Goal: Task Accomplishment & Management: Manage account settings

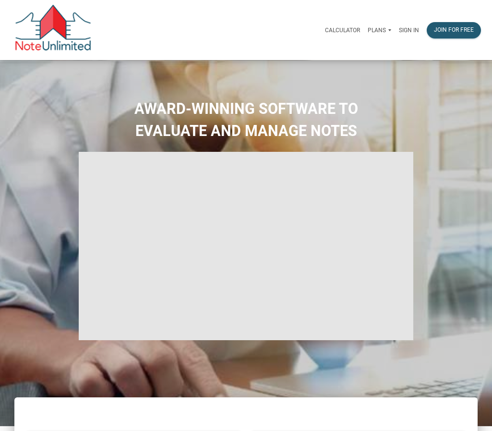
click at [408, 31] on p "Sign in" at bounding box center [409, 30] width 20 height 7
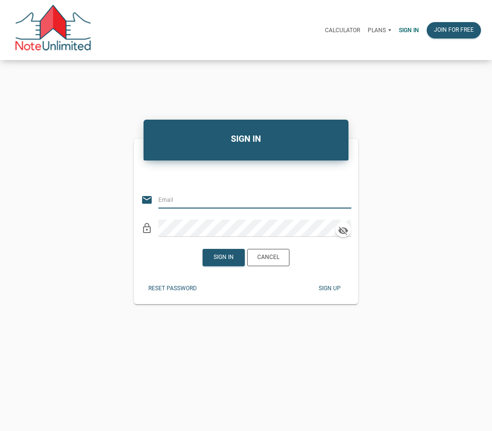
type input "karen.worthington@att.net"
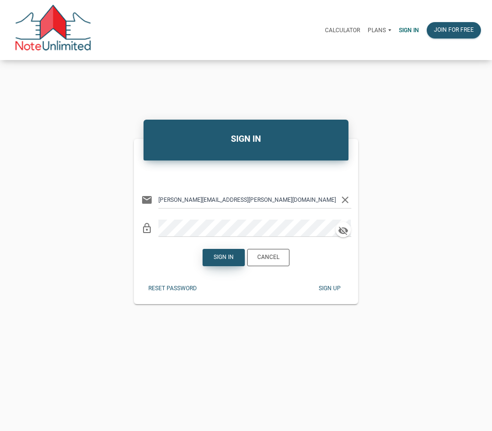
click at [227, 260] on div "Sign in" at bounding box center [224, 257] width 20 height 9
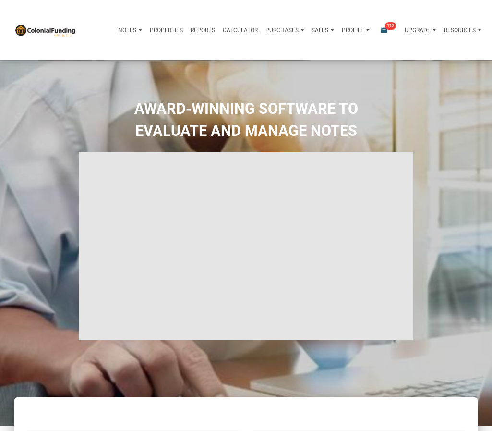
type input "Introduction to new features"
select select
click at [359, 32] on p "Profile" at bounding box center [353, 30] width 22 height 7
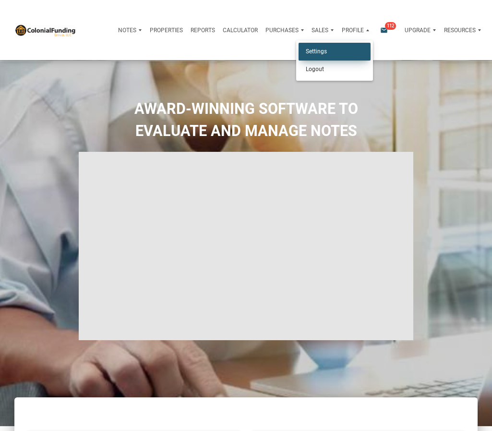
click at [316, 54] on link "Settings" at bounding box center [335, 52] width 72 height 18
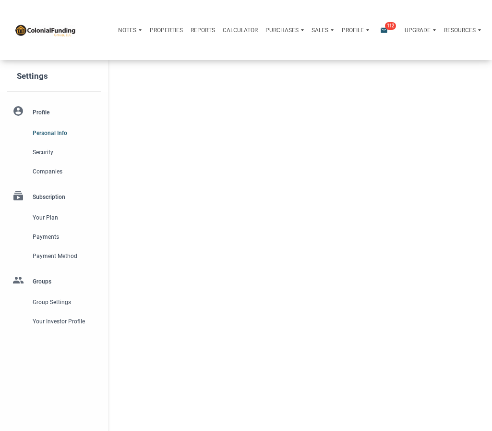
select select
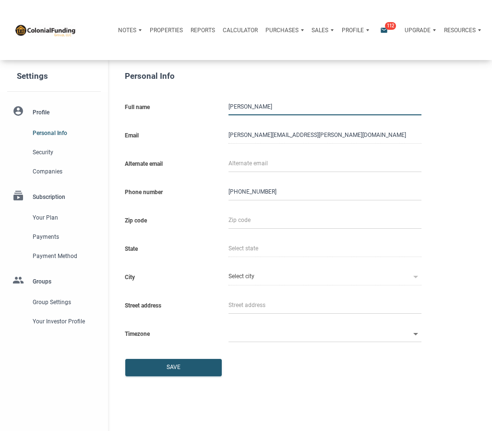
type input "4044014639"
select select
click at [417, 274] on icon at bounding box center [416, 277] width 12 height 12
click at [265, 221] on input "text" at bounding box center [325, 219] width 193 height 17
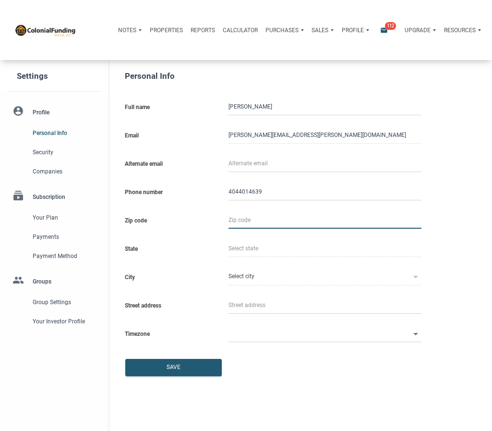
type input "3"
select select
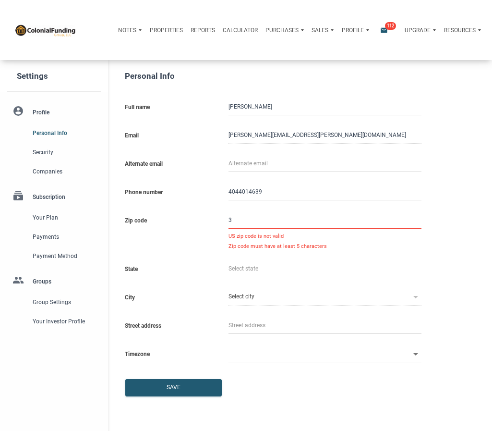
type input "30"
select select
type input "303"
select select
type input "3033"
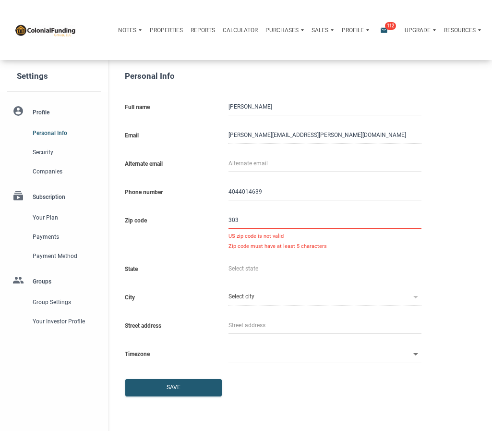
select select
type input "30339"
select select
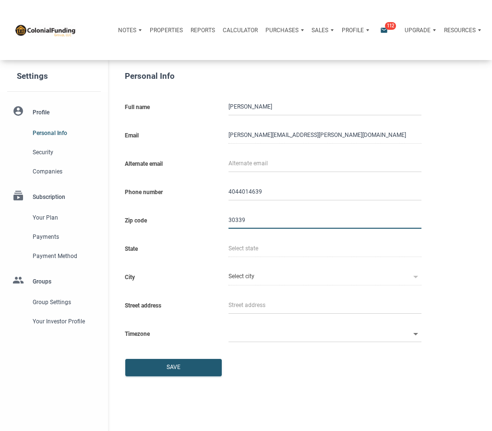
type input "GA"
type input "VINNINGS"
select select
type input "30339"
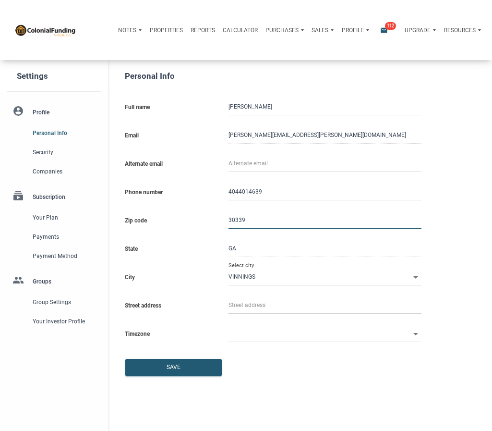
click at [259, 275] on input "VINNINGS" at bounding box center [320, 276] width 182 height 17
select select
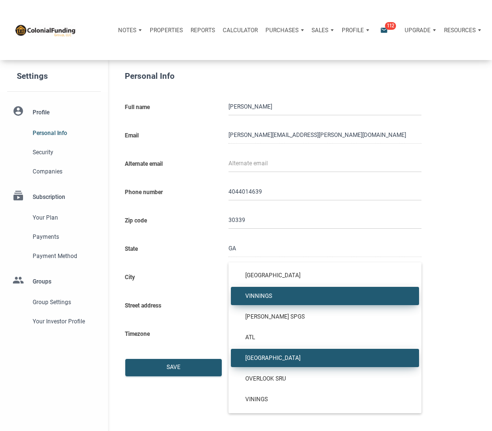
click at [259, 356] on span "ATLANTA" at bounding box center [325, 358] width 174 height 7
type input "ATLANTA"
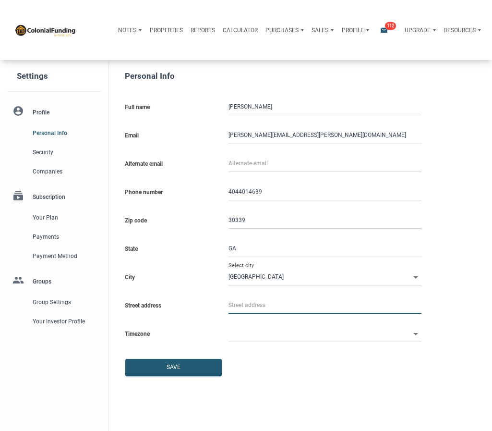
click at [277, 303] on input "text" at bounding box center [325, 304] width 193 height 17
select select
type input "3"
select select
type input "36"
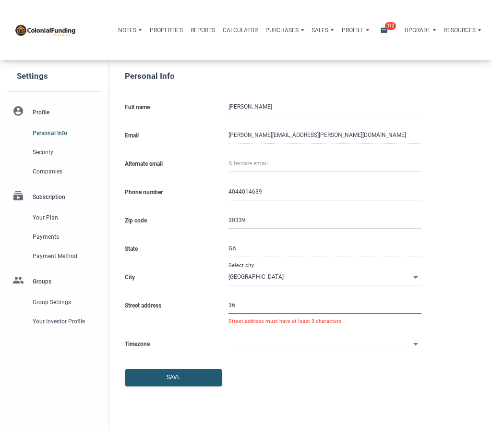
select select
type input "361"
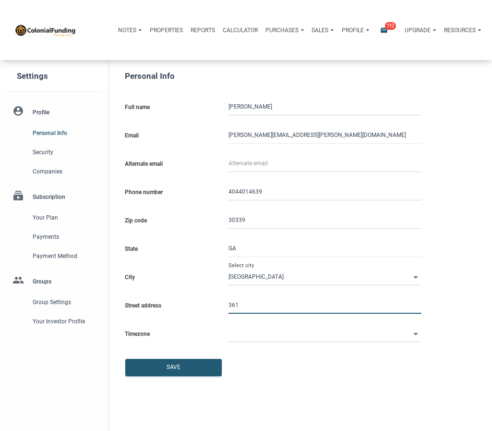
select select
type input "3618"
select select
type input "3618 Ch"
select select
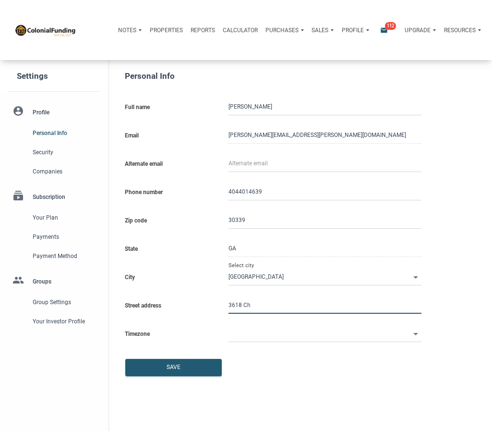
type input "3618 Cha"
select select
type input "3618 Chat"
select select
type input "3618 Chatt"
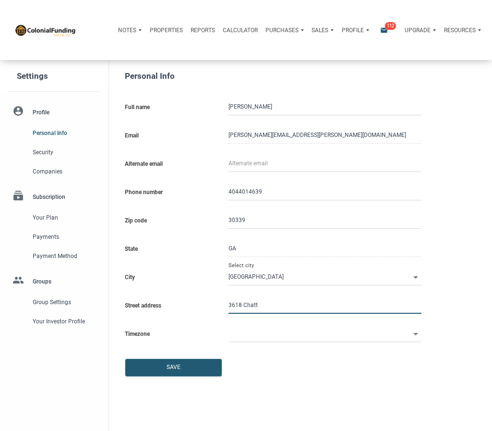
select select
type input "3618 Chatta"
select select
type input "3618 Chattah"
select select
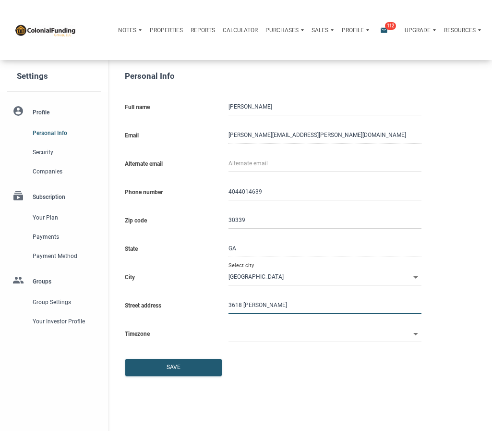
type input "3618 Chattaho"
select select
type input "3618 Chattahoo"
select select
type input "3618 Chattahooh"
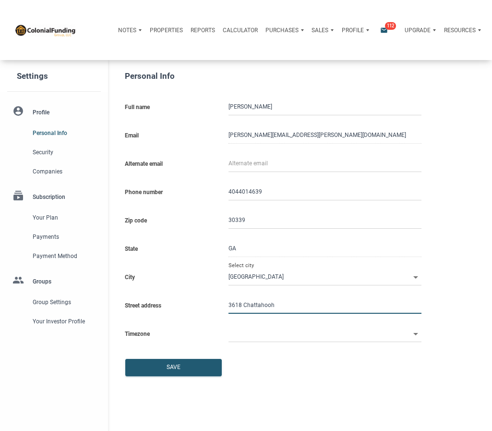
select select
type input "3618 Chattahoo"
select select
type input "3618 Chattahooc"
select select
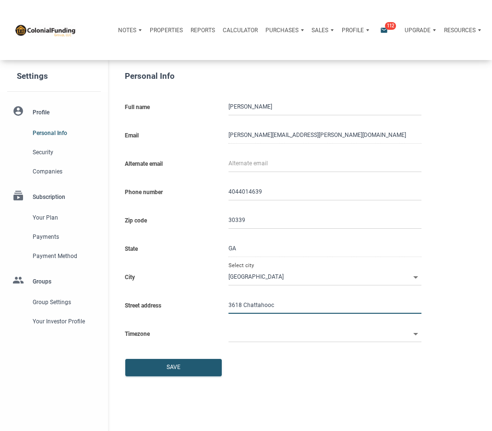
type input "3618 Chattahooch"
select select
type input "3618 Chattahooche"
select select
type input "3618 Chattahoochee"
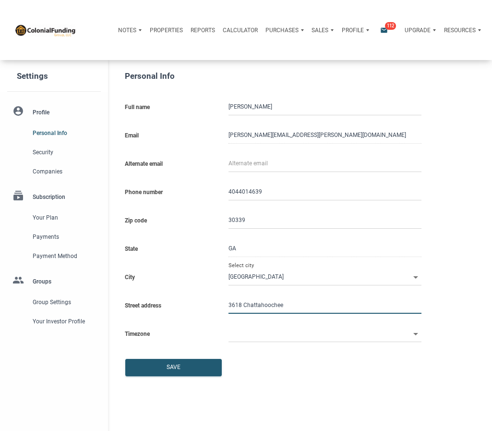
select select
type input "3618 Chattahoochee S"
select select
type input "3618 Chattahoochee Su"
select select
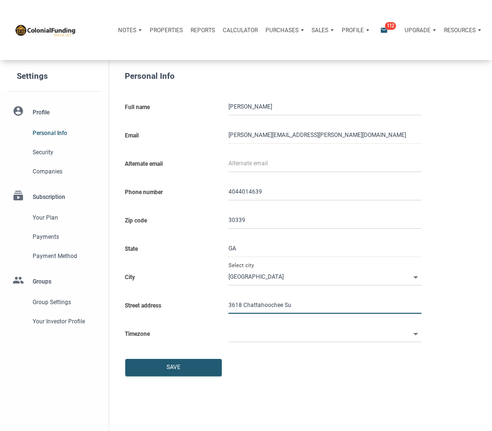
type input "3618 Chattahoochee Sum"
select select
type input "3618 Chattahoochee Summ"
select select
type input "3618 Chattahoochee Summi"
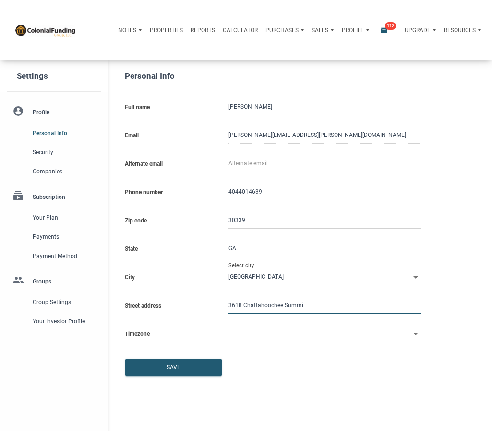
select select
type input "3618 Chattahoochee Summit"
select select
type input "3618 Chattahoochee Summit D"
select select
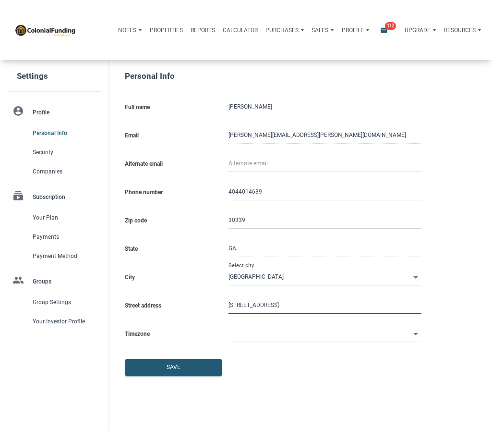
type input "3618 Chattahoochee Summit DR"
select select
type input "3618 Chattahoochee Summit DR S"
select select
type input "3618 Chattahoochee Summit DR SE"
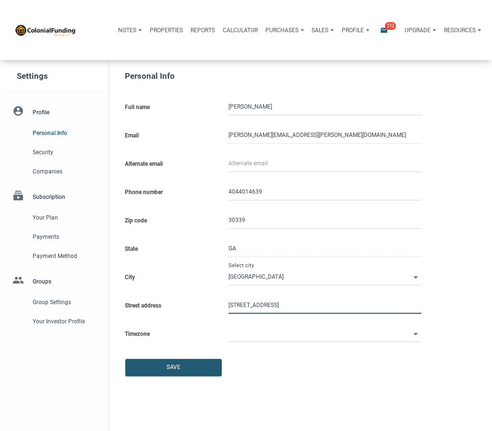
click at [415, 329] on icon at bounding box center [416, 334] width 12 height 12
select select
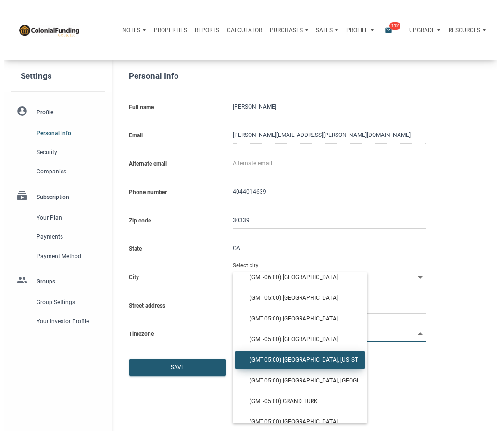
scroll to position [568, 0]
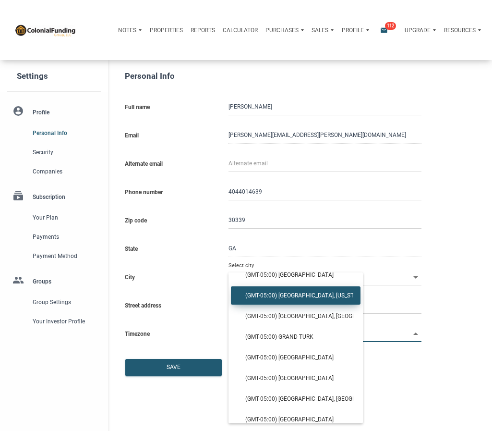
click at [294, 295] on span "(GMT-05:00) Detroit, New York" at bounding box center [295, 295] width 115 height 7
type input "(GMT-05:00) Detroit, New York"
type input "America/Detroit"
select select
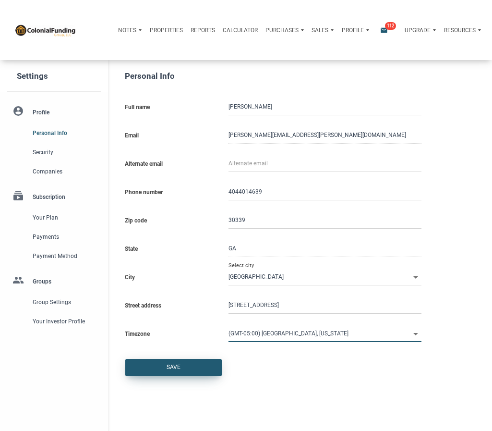
click at [173, 366] on div "Save" at bounding box center [174, 367] width 14 height 9
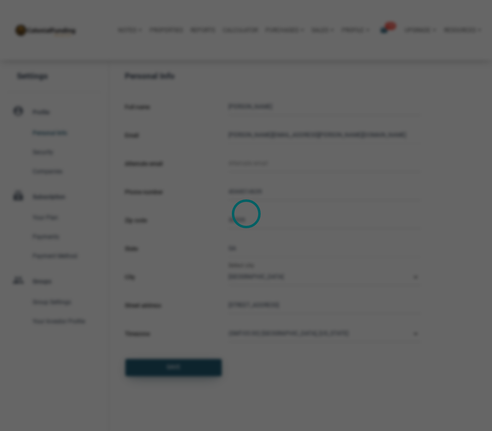
select select
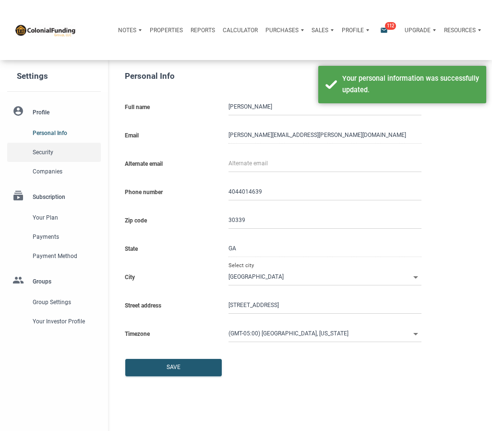
click at [40, 150] on span "Security" at bounding box center [65, 153] width 64 height 12
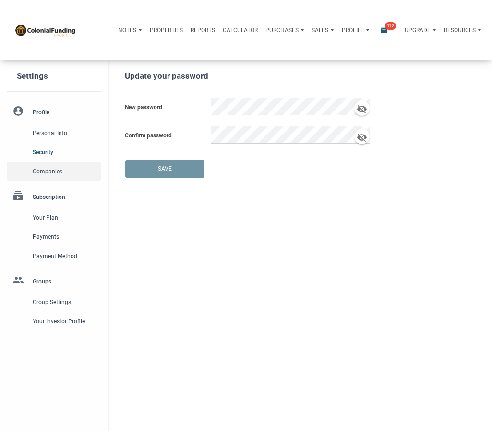
click at [47, 176] on span "Companies" at bounding box center [65, 172] width 64 height 12
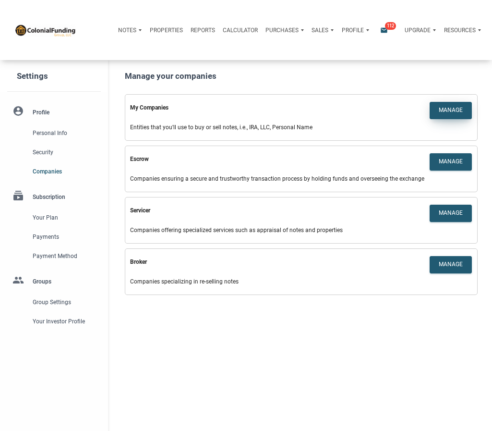
click at [444, 109] on div "Manage" at bounding box center [451, 110] width 24 height 9
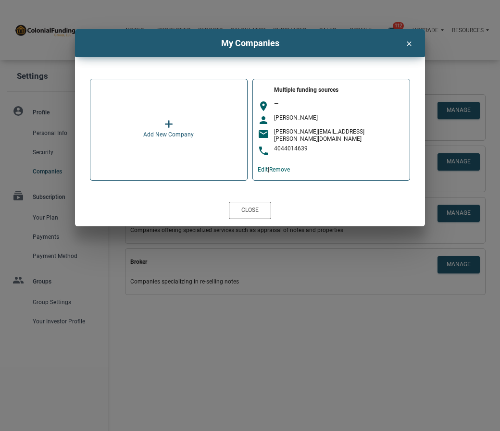
click at [168, 122] on icon at bounding box center [168, 124] width 9 height 10
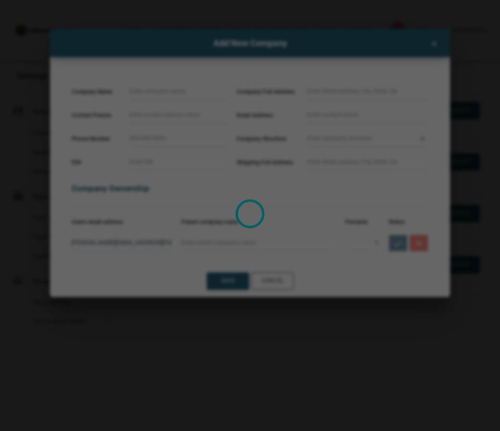
select select
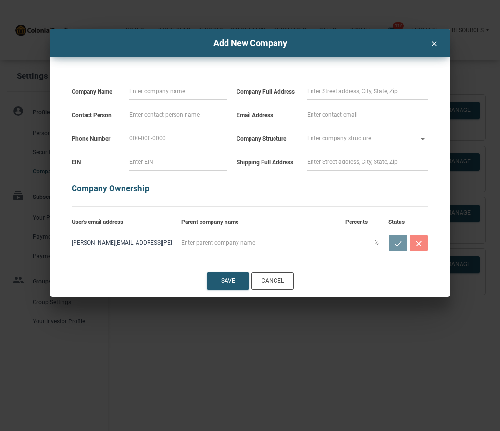
click at [166, 90] on input at bounding box center [178, 91] width 98 height 17
click at [168, 74] on div "Company Name Contact Person Phone Number EIN Company Full Address Email Address…" at bounding box center [249, 155] width 385 height 196
click at [177, 91] on input at bounding box center [178, 91] width 98 height 17
type input "U"
select select
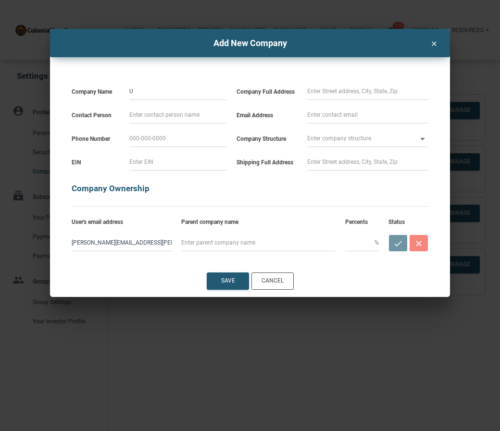
type input "UD"
select select
type input "UDi"
select select
type input "UDir"
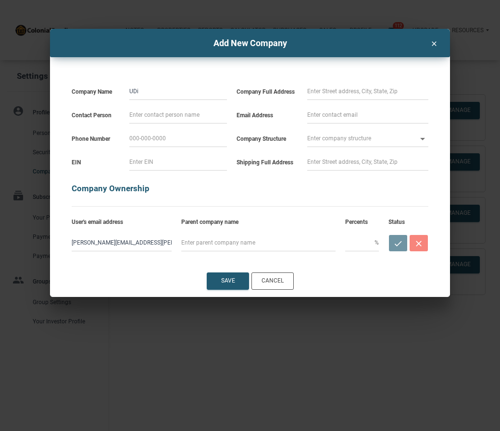
select select
type input "UDire"
select select
type input "UDirec"
select select
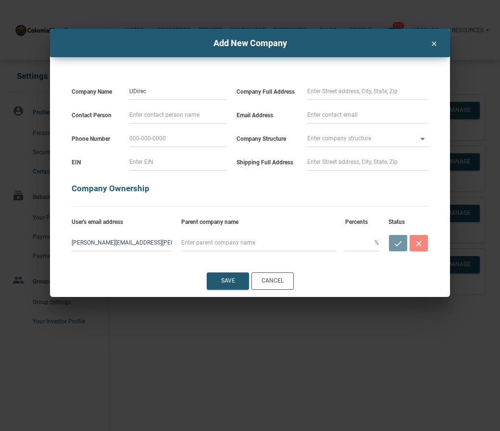
type input "UDirect"
select select
type input "UDirect"
select select
type input "UDirect I"
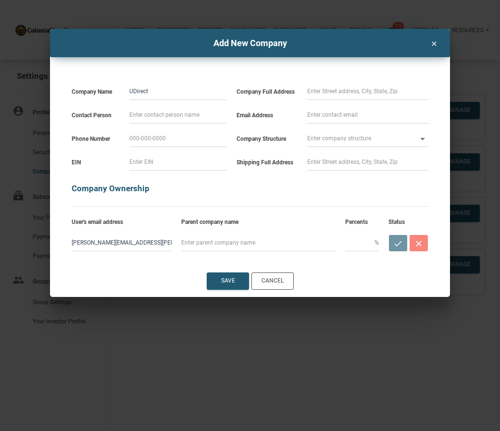
select select
type input "UDirect IR"
select select
type input "UDirect IR"
select select
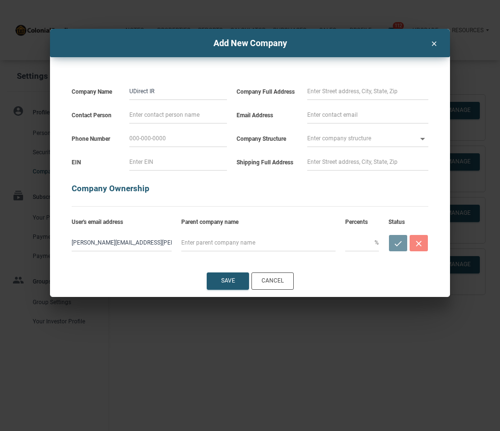
type input "UDirect IR"
select select
type input "UDirect IRA"
select select
type input "UDirect IRA"
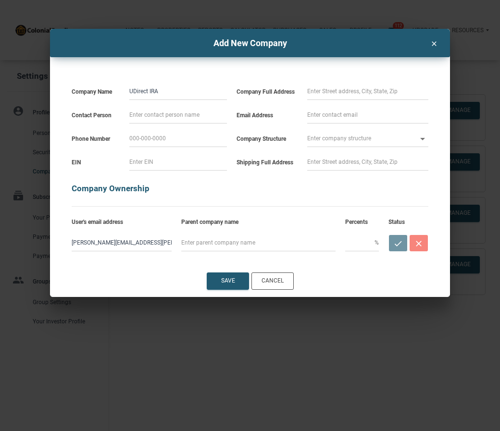
select select
type input "UDirect IRA S"
select select
type input "UDirect IRA Se"
select select
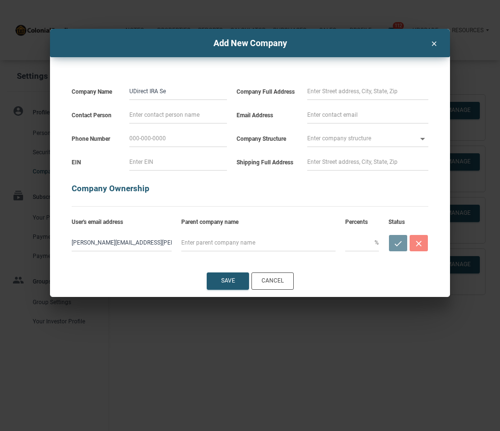
type input "UDirect IRA Ser"
select select
type input "UDirect IRA Serv"
select select
type input "UDirect IRA Servi"
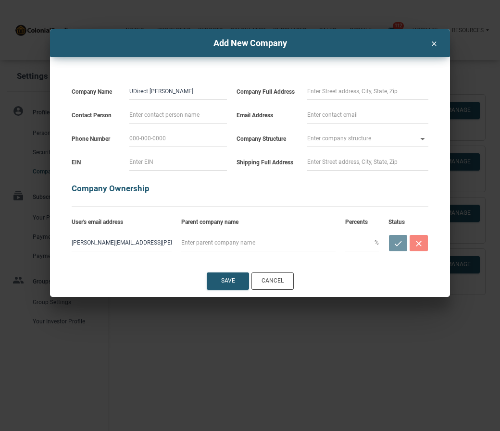
select select
type input "UDirect IRA Servic"
select select
type input "UDirect IRA Service"
select select
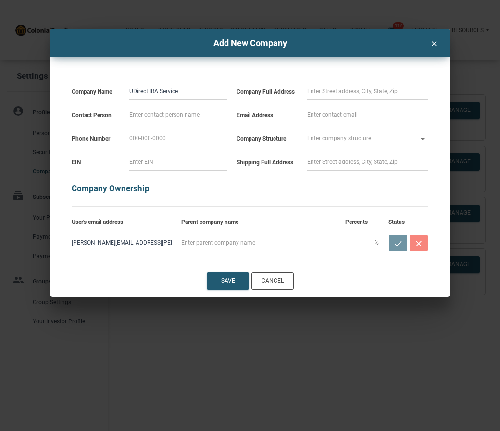
type input "UDirect IRA Services"
select select
drag, startPoint x: 192, startPoint y: 90, endPoint x: 128, endPoint y: 90, distance: 63.9
click at [128, 90] on div "UDirect IRA Services" at bounding box center [177, 88] width 107 height 24
type input "A"
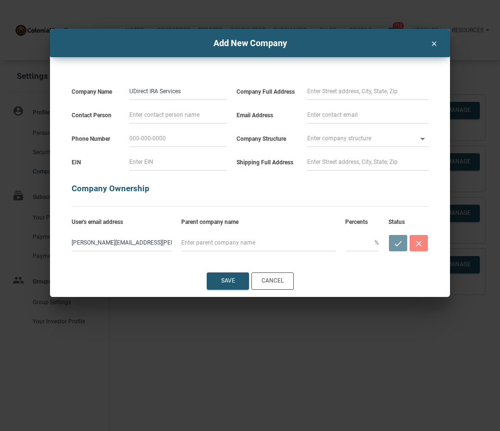
select select
type input "Am"
select select
type input "Ame"
select select
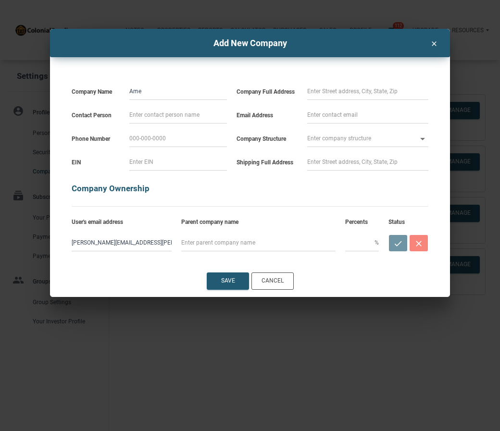
type input "Amer"
select select
type input "Ameri"
select select
type input "Americ"
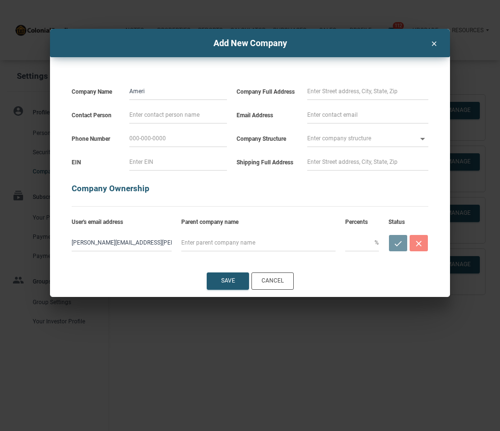
select select
type input "America"
select select
type input "American"
select select
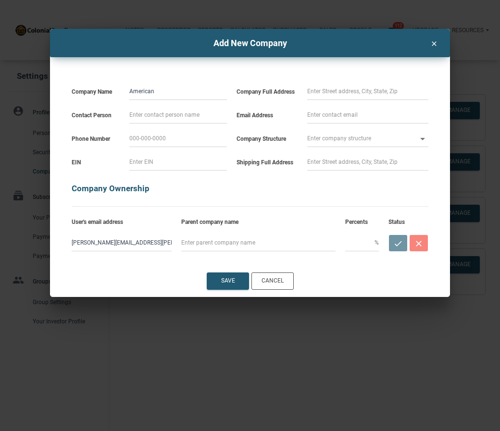
type input "American"
select select
type input "American E"
select select
type input "American Es"
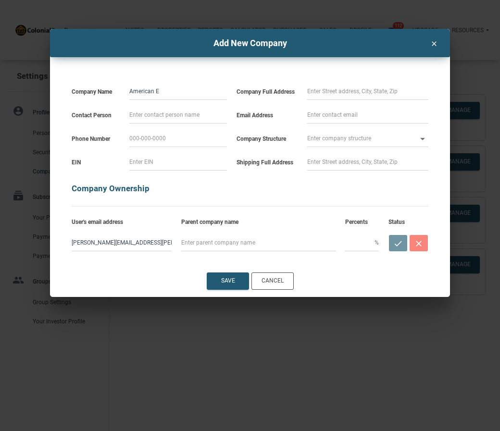
select select
type input "American Est"
select select
type input "American Esta"
select select
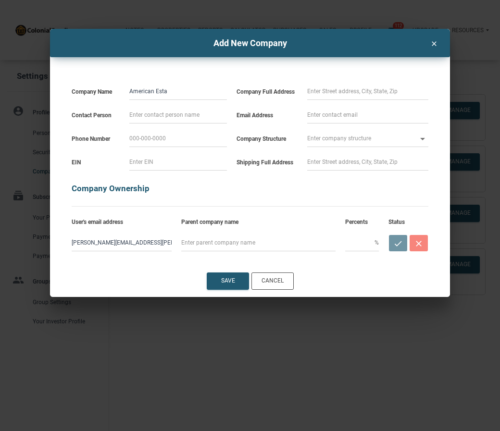
type input "American Estat"
select select
type input "American Estate"
select select
type input "American Estate"
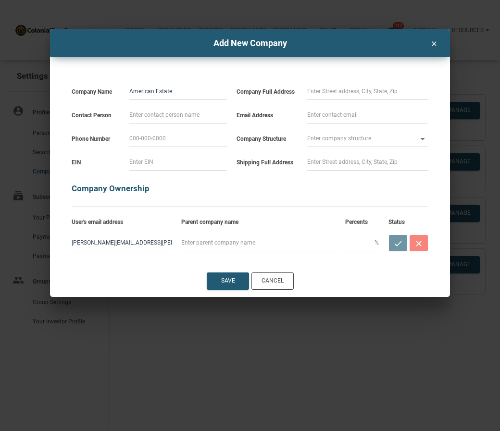
select select
type input "American Estate &"
select select
type input "American Estate &"
select select
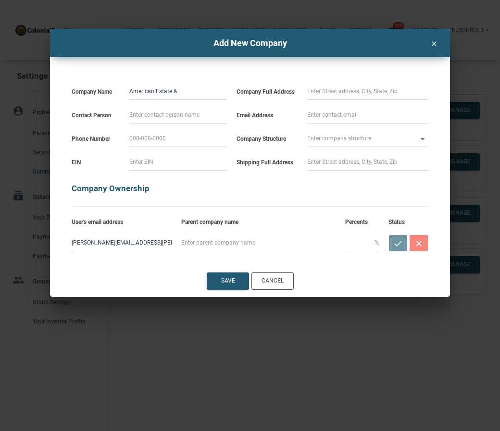
type input "American Estate & T"
select select
type input "American Estate & Tr"
select select
type input "American Estate & Tru"
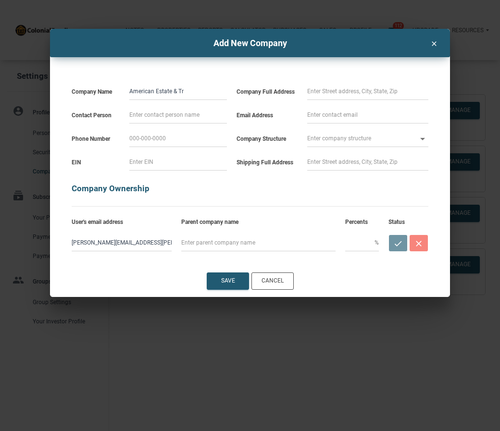
select select
type input "American Estate & Trus"
select select
type input "American Estate & Trust"
select select
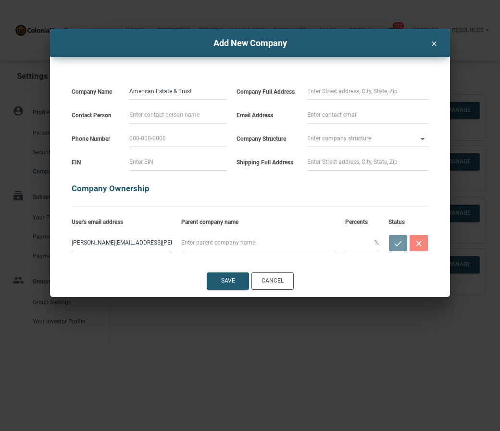
type input "American Estate & Trust"
type input "6"
select select
type input "69"
select select
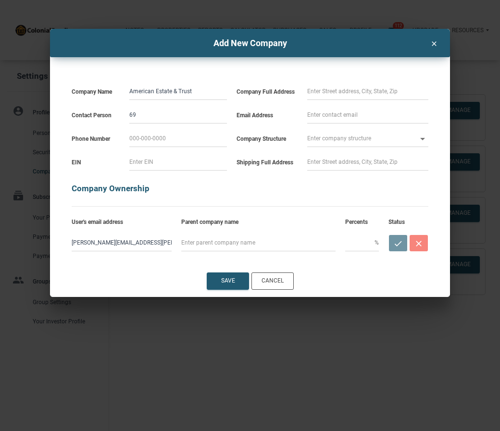
type input "690"
select select
type input "6900"
select select
type input "6900"
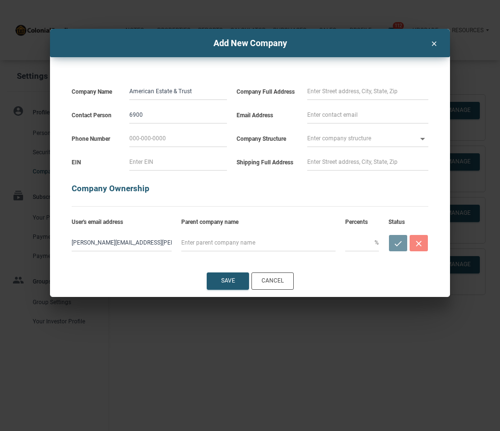
select select
type input "6900 W"
select select
type input "6900 We"
select select
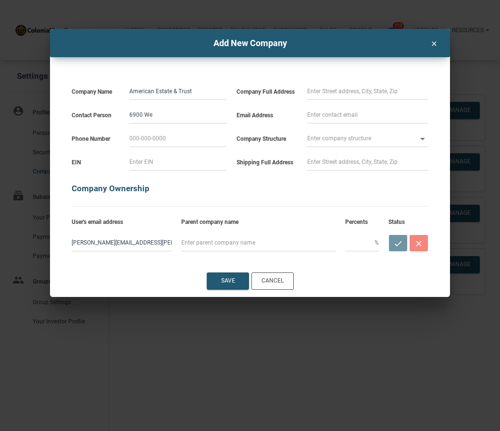
type input "6900 Wes"
select select
type input "6900 West"
select select
type input "6900 Westc"
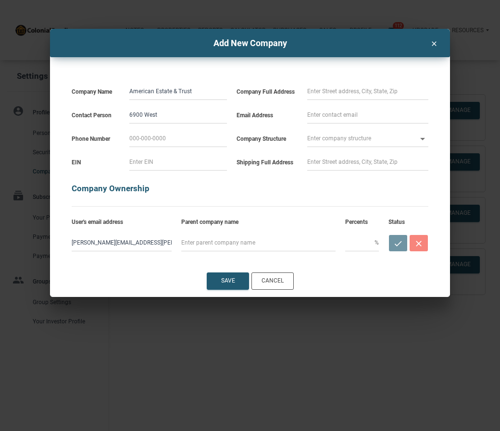
select select
type input "6900 Westcl"
select select
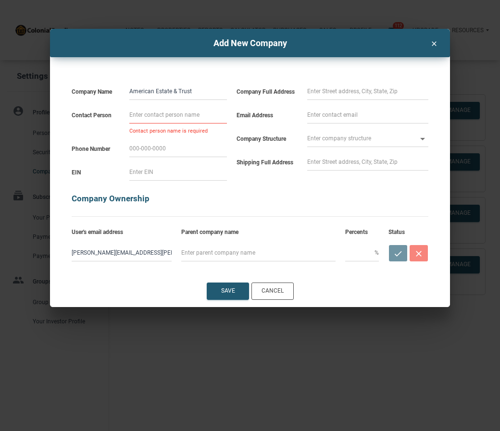
click at [315, 85] on input at bounding box center [367, 91] width 121 height 17
click at [203, 112] on input at bounding box center [178, 114] width 98 height 17
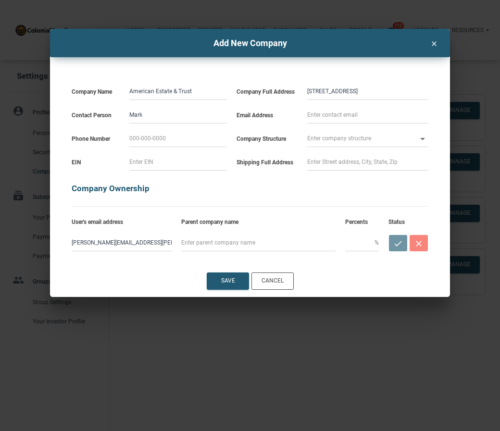
click at [160, 116] on input "Mark" at bounding box center [178, 114] width 98 height 17
click at [336, 116] on input at bounding box center [367, 114] width 121 height 17
click at [156, 138] on input at bounding box center [178, 138] width 98 height 17
click at [329, 136] on input "text" at bounding box center [362, 138] width 110 height 17
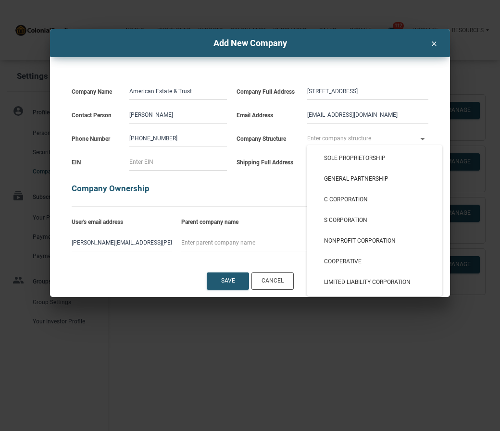
click at [357, 47] on h4 "Add New Company" at bounding box center [249, 43] width 385 height 13
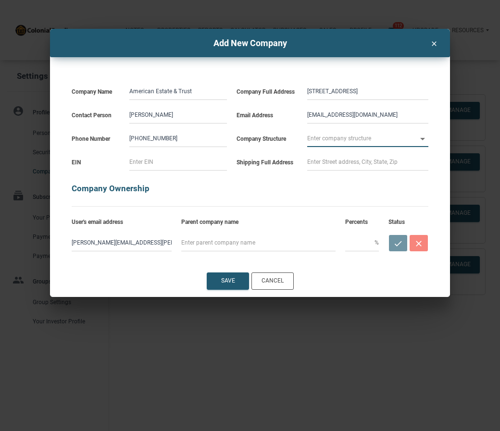
click at [203, 92] on input "American Estate & Trust" at bounding box center [178, 91] width 98 height 17
click at [221, 88] on input "American Estate & Trust FBO Karen Worthington IRA" at bounding box center [178, 91] width 98 height 17
click at [219, 89] on input "American Estate & Trust FBO Karen Worthington IRA" at bounding box center [178, 91] width 98 height 17
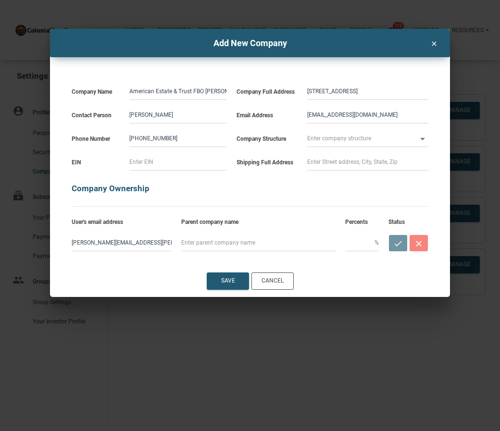
click at [169, 160] on input at bounding box center [178, 161] width 98 height 17
click at [312, 160] on input at bounding box center [367, 161] width 121 height 17
click at [394, 160] on input "3618 Chattahoochee Summit Dr" at bounding box center [367, 161] width 121 height 17
click at [399, 158] on input "3618 Chattahoochee Summit Dr" at bounding box center [367, 161] width 121 height 17
click at [250, 193] on h5 "Company Ownership" at bounding box center [250, 184] width 356 height 26
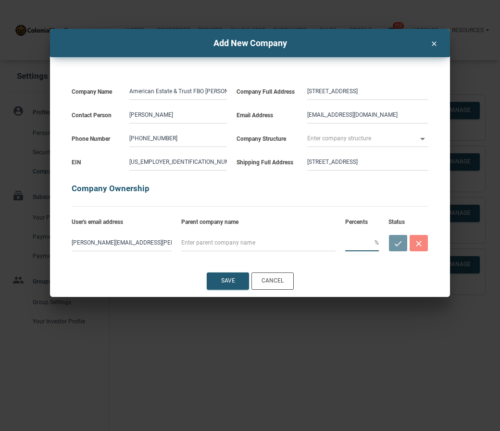
click at [355, 245] on input "text" at bounding box center [359, 242] width 29 height 17
drag, startPoint x: 356, startPoint y: 241, endPoint x: 291, endPoint y: 232, distance: 66.0
click at [291, 232] on div "karen.worthington@att.net 100 % check close" at bounding box center [250, 241] width 366 height 26
click at [231, 279] on div "Save" at bounding box center [228, 281] width 14 height 9
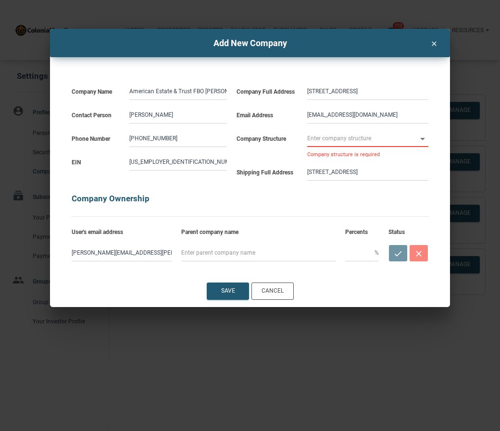
click at [376, 137] on input "text" at bounding box center [362, 138] width 110 height 17
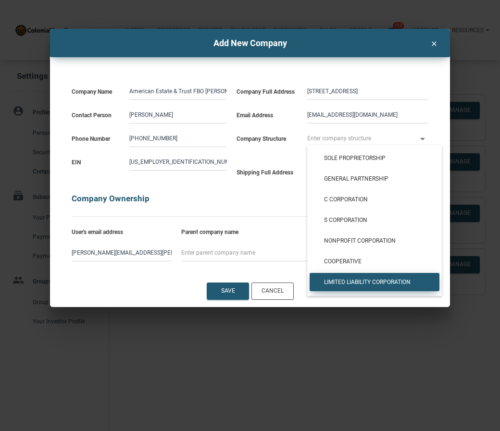
click at [352, 283] on span "Limited Liability Corporation" at bounding box center [374, 282] width 115 height 7
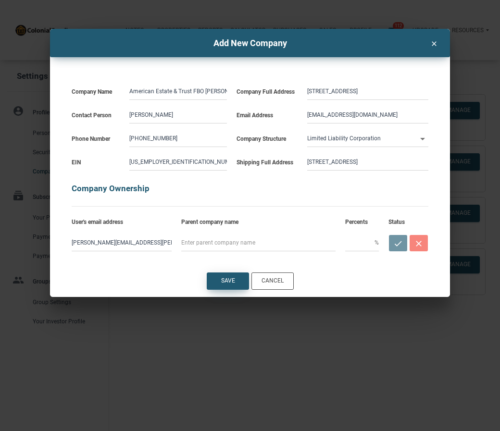
click at [228, 277] on div "Save" at bounding box center [228, 281] width 14 height 9
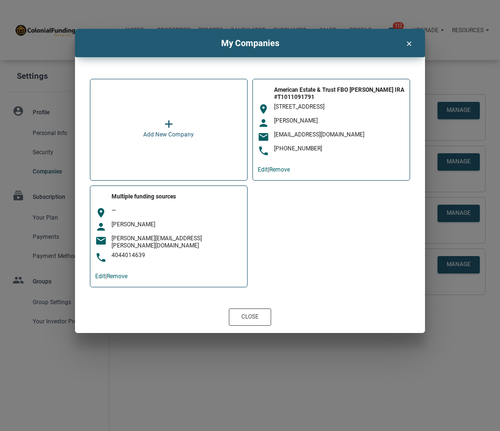
click at [172, 121] on icon at bounding box center [168, 124] width 9 height 10
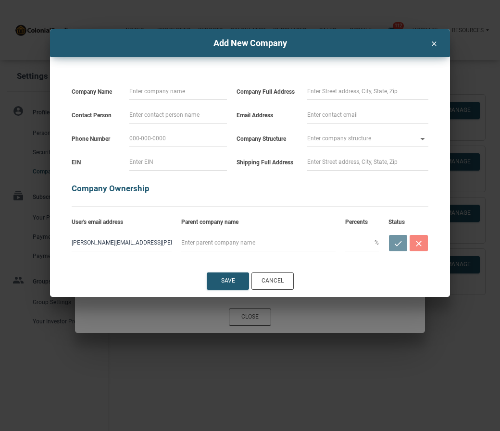
click at [171, 86] on input at bounding box center [178, 91] width 98 height 17
click at [315, 90] on input at bounding box center [367, 91] width 121 height 17
click at [307, 92] on input at bounding box center [367, 91] width 121 height 17
click at [170, 114] on input at bounding box center [178, 114] width 98 height 17
click at [130, 137] on input at bounding box center [178, 138] width 98 height 17
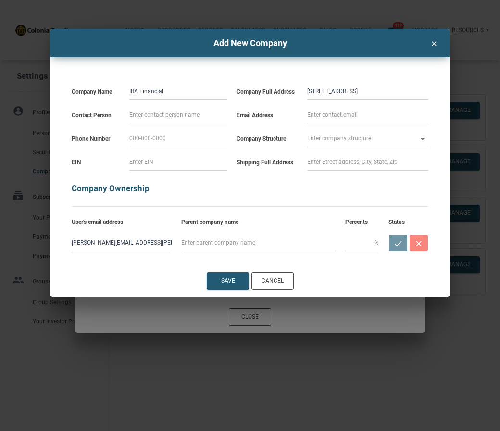
click at [158, 141] on input at bounding box center [178, 138] width 98 height 17
click at [329, 137] on input "text" at bounding box center [362, 138] width 110 height 17
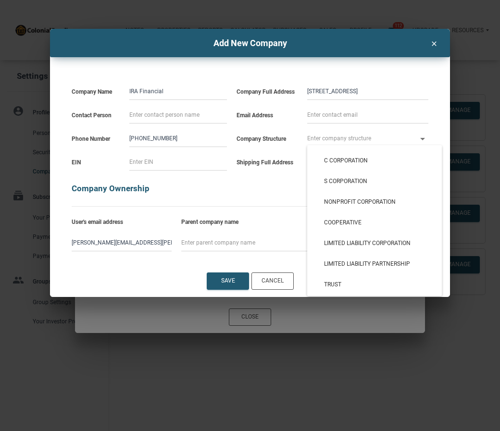
scroll to position [40, 0]
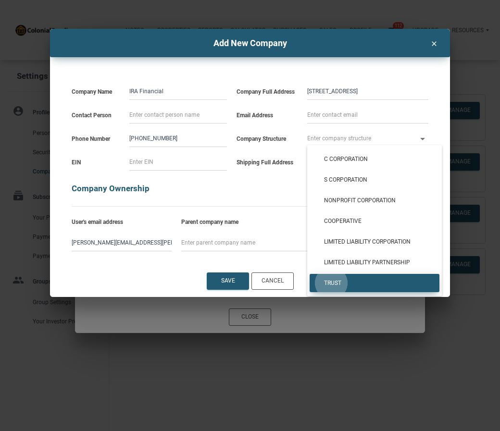
click at [331, 283] on span "Trust" at bounding box center [374, 283] width 115 height 7
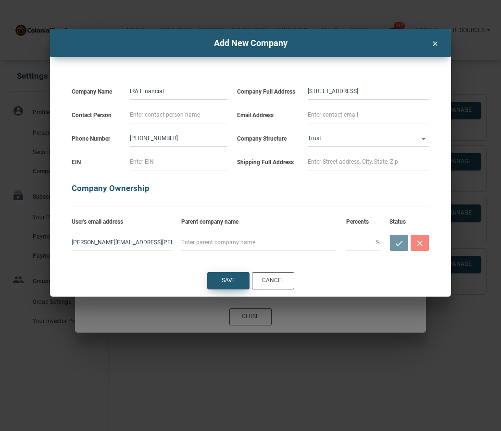
click at [222, 288] on div "Save" at bounding box center [228, 281] width 41 height 16
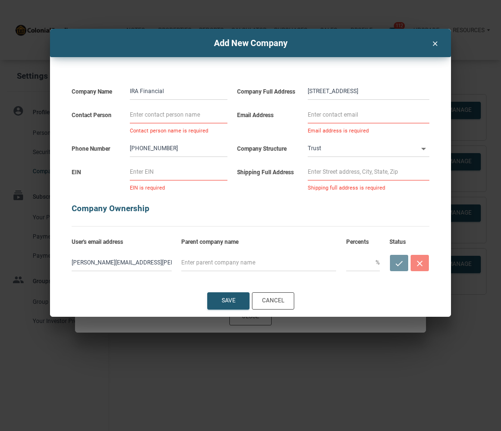
click at [146, 111] on input at bounding box center [179, 114] width 98 height 17
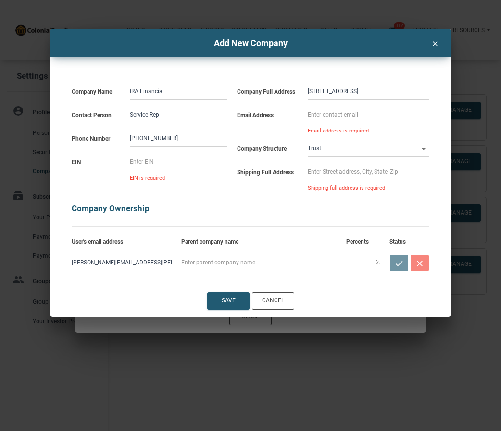
click at [245, 64] on div "Company Name IRA Financial Contact Person Service Rep Phone Number 800-472-1043…" at bounding box center [250, 165] width 386 height 217
click at [318, 112] on input at bounding box center [367, 114] width 121 height 17
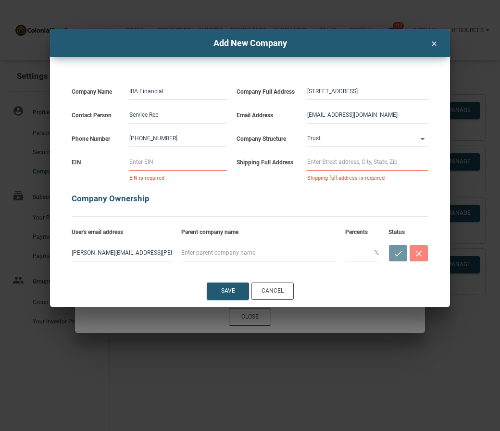
click at [172, 88] on input "IRA Financial" at bounding box center [178, 91] width 98 height 17
click at [157, 161] on input at bounding box center [178, 161] width 98 height 17
click at [309, 160] on input at bounding box center [367, 161] width 121 height 17
click at [308, 90] on input "5109 S Broadband Lane, Sioux Falls, SD 57108" at bounding box center [367, 91] width 121 height 17
drag, startPoint x: 308, startPoint y: 90, endPoint x: 444, endPoint y: 93, distance: 136.0
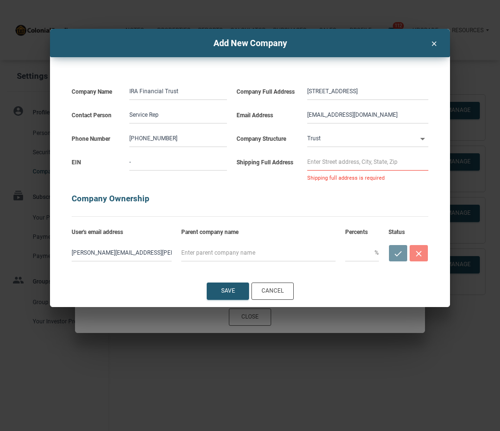
click at [444, 93] on div "Company Name IRA Financial Trust Contact Person Service Rep Phone Number 800-47…" at bounding box center [250, 166] width 400 height 218
click at [309, 165] on input at bounding box center [367, 161] width 121 height 17
paste input "5109 S Broadband Lane, Sioux Falls, SD 57108"
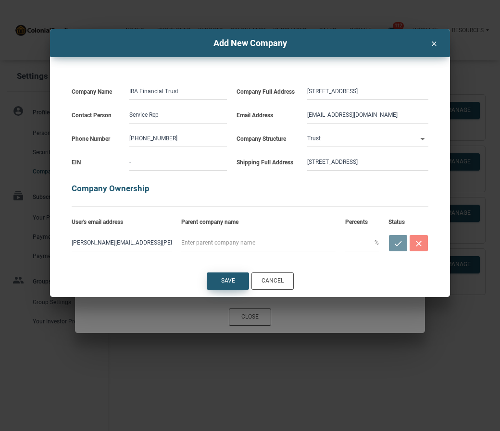
click at [220, 280] on div "Save" at bounding box center [227, 281] width 41 height 16
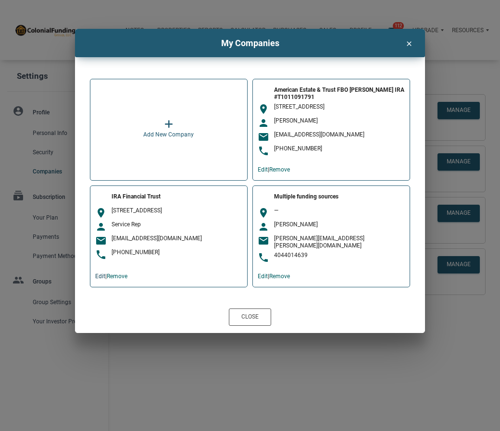
click at [97, 273] on link "Edit" at bounding box center [100, 276] width 10 height 7
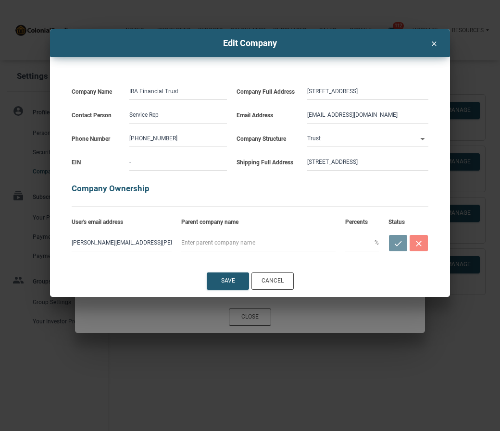
click at [184, 92] on input "IRA Financial Trust" at bounding box center [178, 91] width 98 height 17
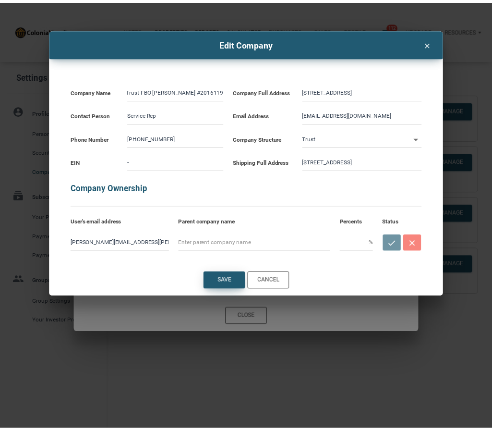
scroll to position [0, 0]
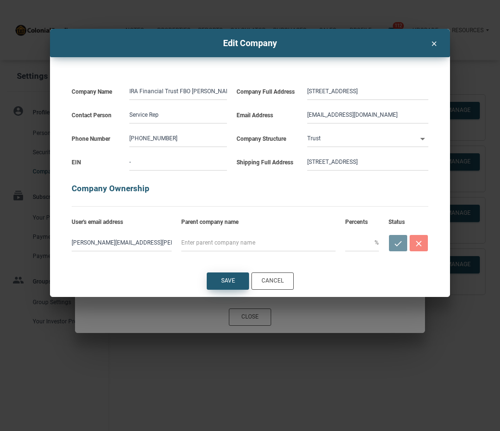
click at [226, 276] on div "Save" at bounding box center [227, 281] width 41 height 16
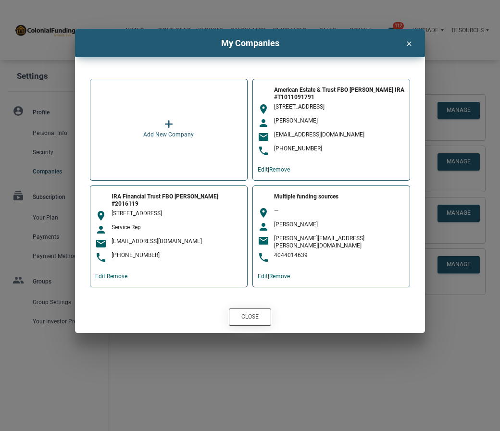
click at [245, 316] on div "Close" at bounding box center [249, 317] width 17 height 9
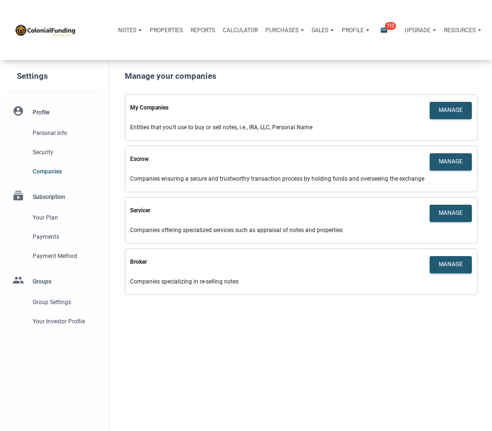
click at [135, 31] on p "Notes" at bounding box center [127, 30] width 18 height 7
click at [136, 31] on p "Purchases" at bounding box center [127, 30] width 18 height 7
click at [257, 51] on link "Offers" at bounding box center [269, 52] width 72 height 18
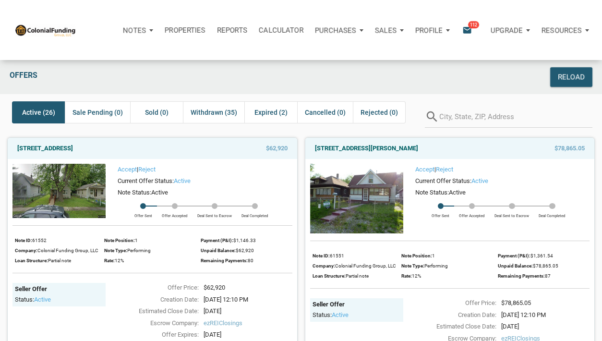
click at [76, 181] on img at bounding box center [58, 191] width 93 height 55
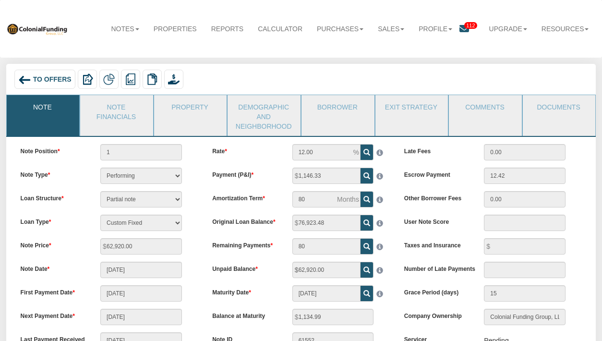
click at [49, 80] on span "To Offers" at bounding box center [52, 79] width 38 height 8
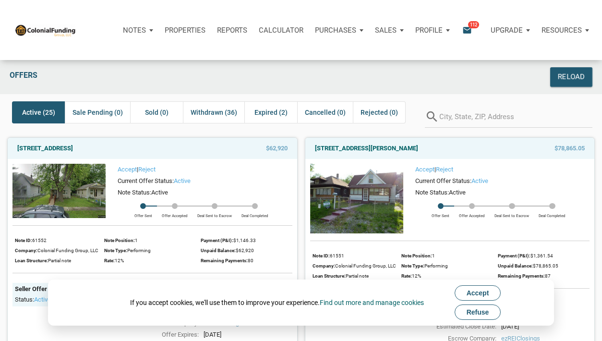
click at [486, 308] on span "Refuse" at bounding box center [478, 312] width 23 height 8
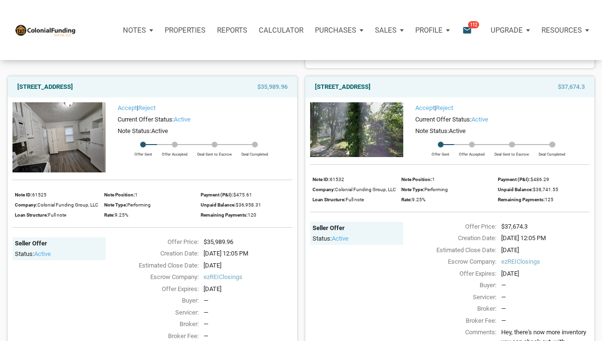
scroll to position [1561, 0]
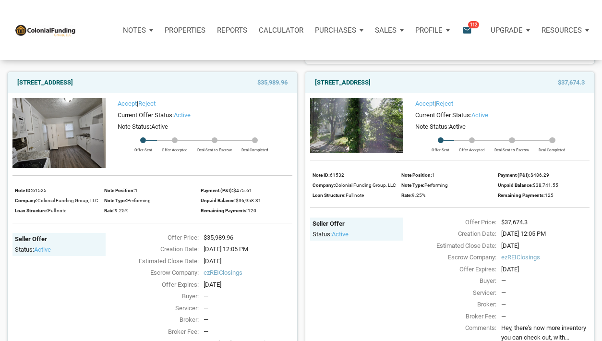
click at [79, 124] on img at bounding box center [58, 133] width 93 height 70
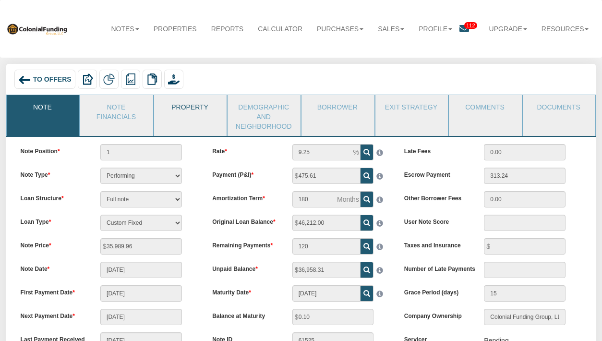
click at [175, 102] on link "Property" at bounding box center [190, 107] width 72 height 24
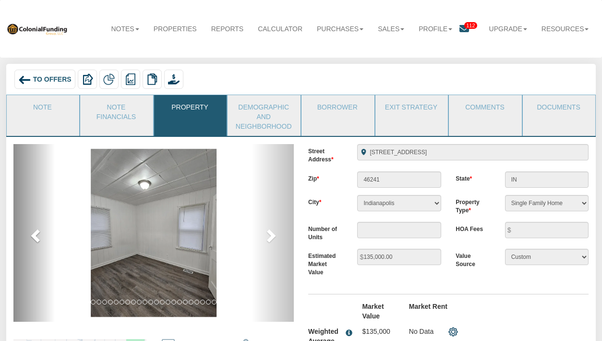
click at [37, 237] on span at bounding box center [36, 235] width 14 height 14
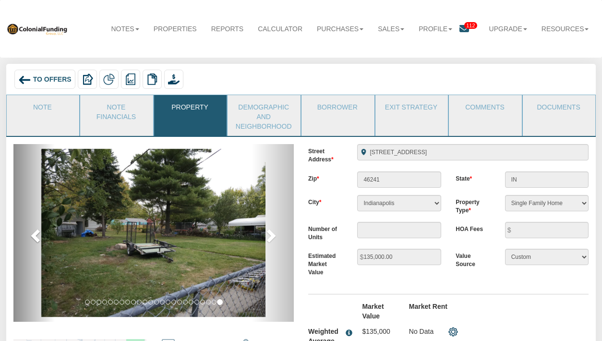
click at [37, 237] on span at bounding box center [36, 235] width 14 height 14
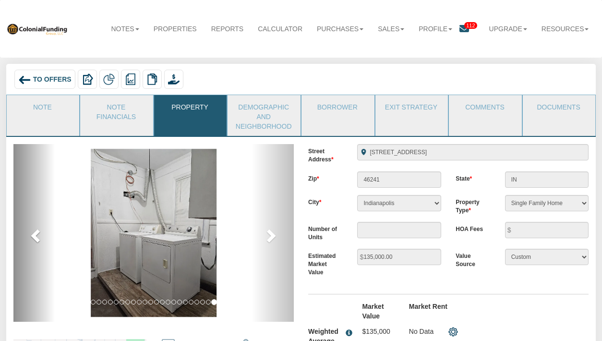
click at [37, 237] on span at bounding box center [36, 235] width 14 height 14
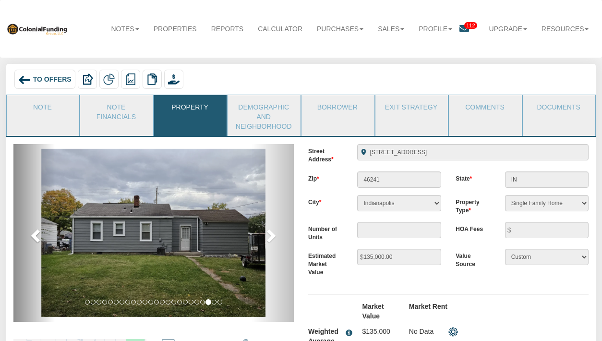
click at [37, 237] on span at bounding box center [36, 235] width 14 height 14
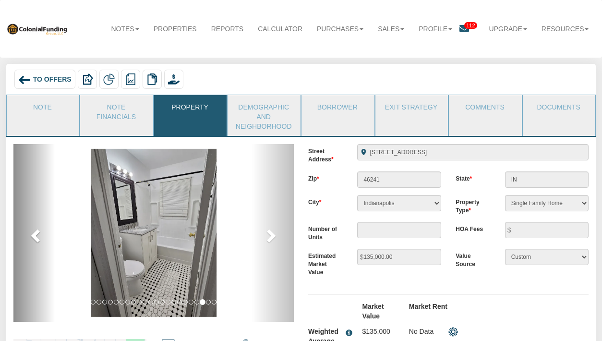
click at [37, 237] on span at bounding box center [36, 235] width 14 height 14
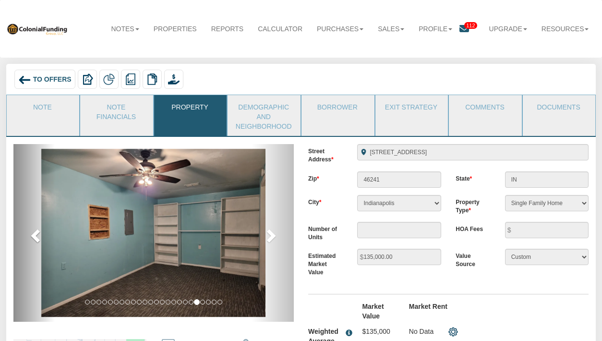
click at [37, 237] on span at bounding box center [36, 235] width 14 height 14
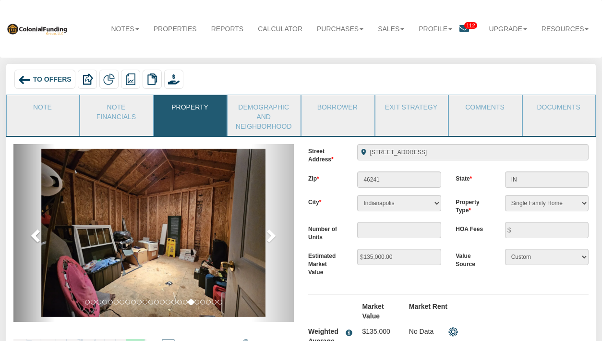
click at [37, 237] on span at bounding box center [36, 235] width 14 height 14
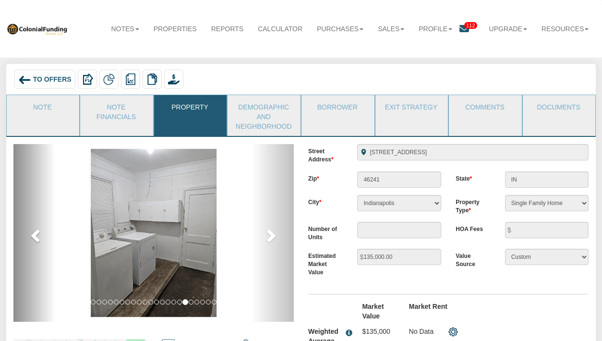
click at [37, 237] on span at bounding box center [36, 235] width 14 height 14
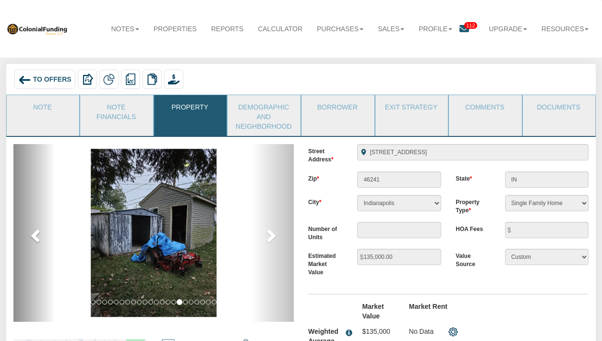
click at [37, 237] on span at bounding box center [36, 235] width 14 height 14
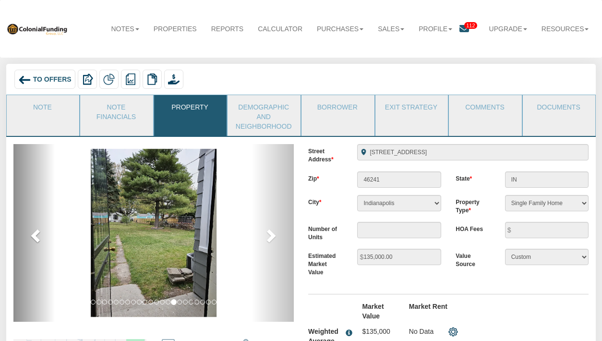
click at [37, 237] on span at bounding box center [36, 235] width 14 height 14
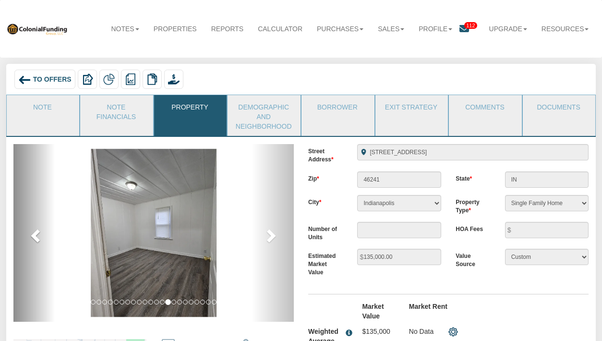
click at [37, 237] on span at bounding box center [36, 235] width 14 height 14
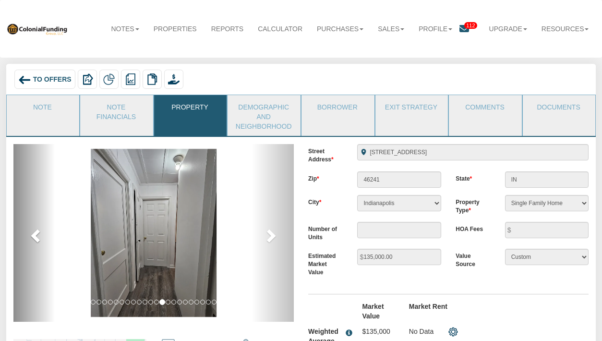
click at [37, 237] on span at bounding box center [36, 235] width 14 height 14
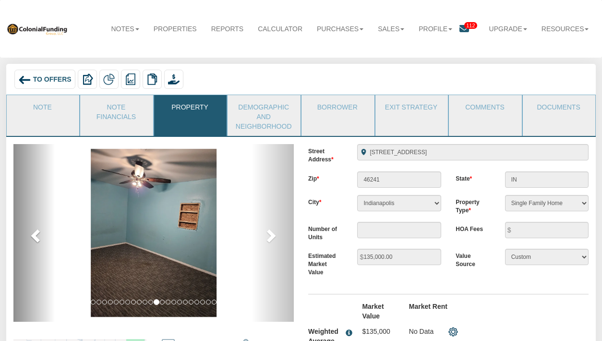
click at [37, 237] on span at bounding box center [36, 235] width 14 height 14
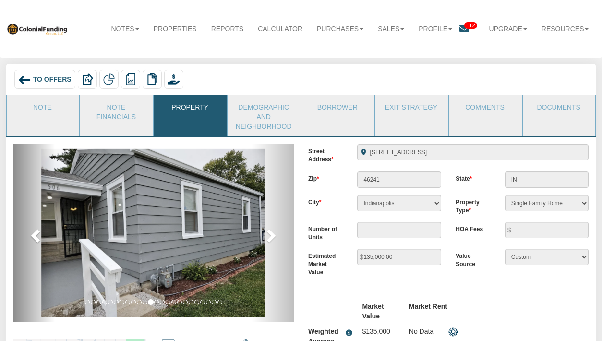
click at [37, 237] on span at bounding box center [36, 235] width 14 height 14
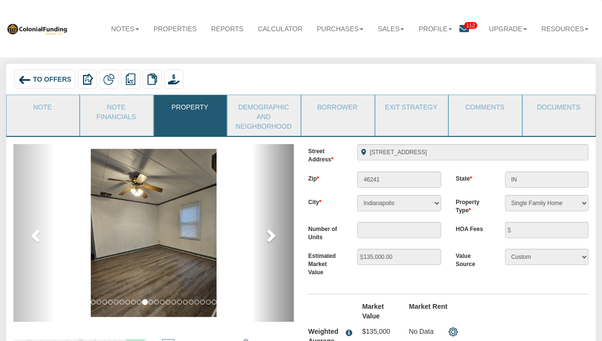
click at [271, 236] on span at bounding box center [270, 235] width 14 height 14
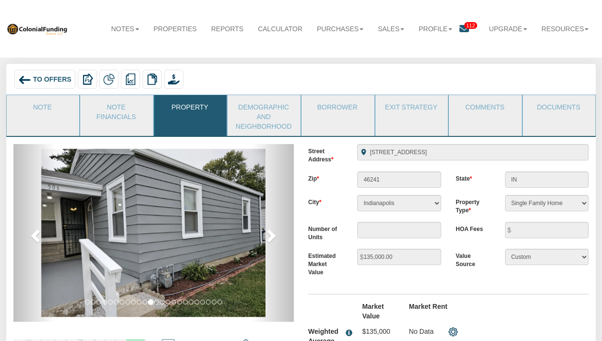
click at [49, 75] on span "To Offers" at bounding box center [52, 79] width 38 height 8
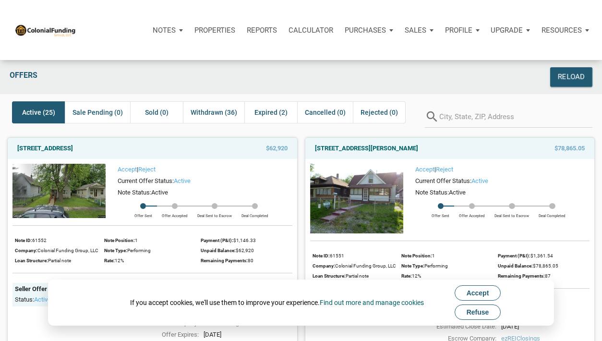
click at [476, 310] on span "Refuse" at bounding box center [478, 312] width 23 height 8
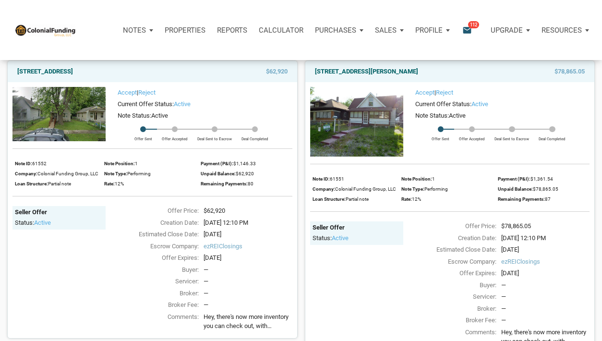
scroll to position [52, 0]
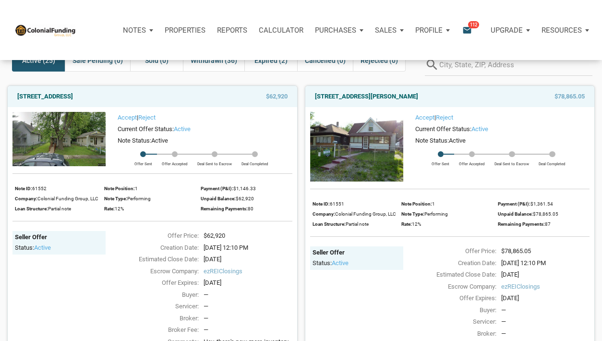
click at [375, 115] on img at bounding box center [356, 147] width 93 height 70
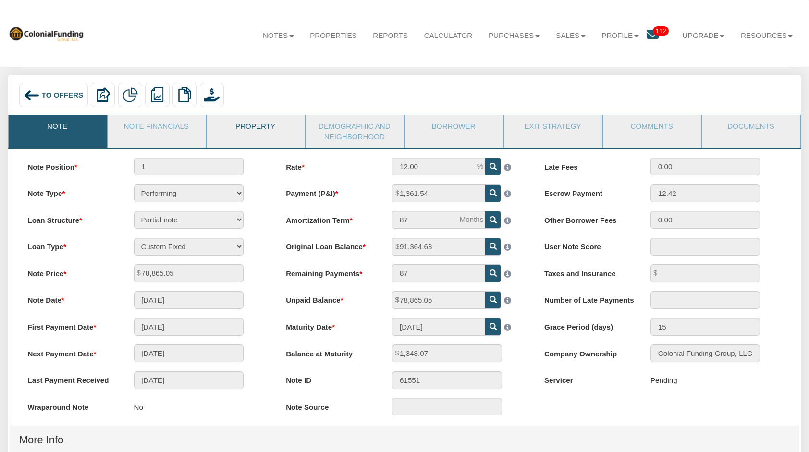
click at [254, 125] on link "Property" at bounding box center [255, 127] width 97 height 24
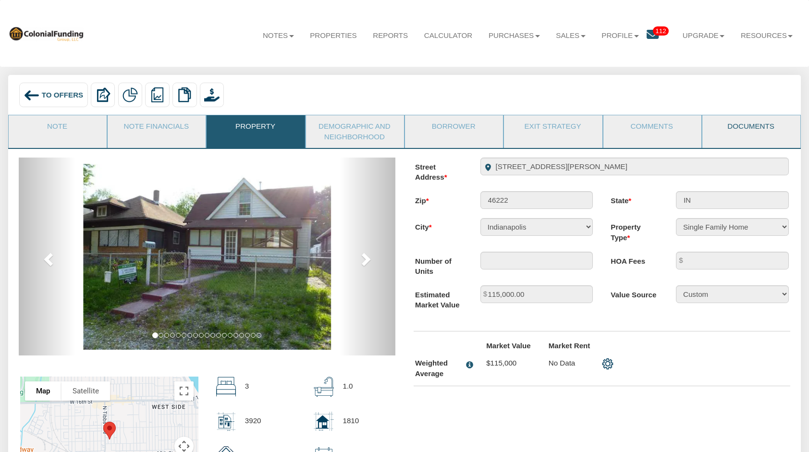
click at [609, 128] on link "Documents" at bounding box center [750, 127] width 97 height 24
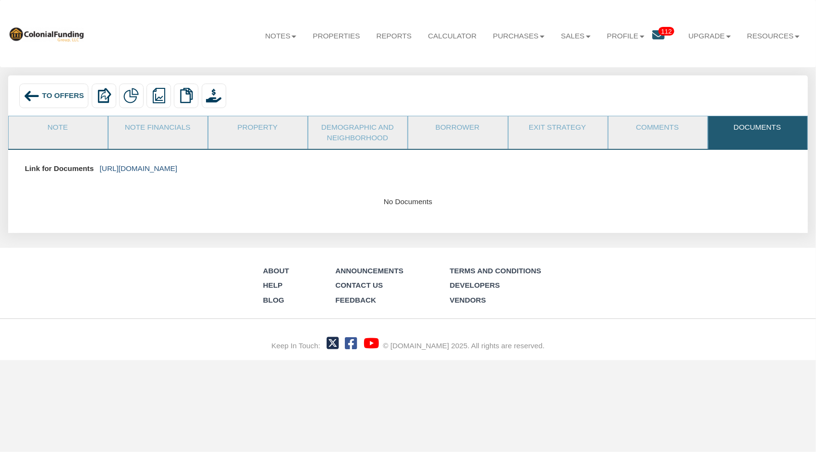
click at [177, 168] on link "[URL][DOMAIN_NAME]" at bounding box center [138, 168] width 77 height 8
